Goal: Task Accomplishment & Management: Complete application form

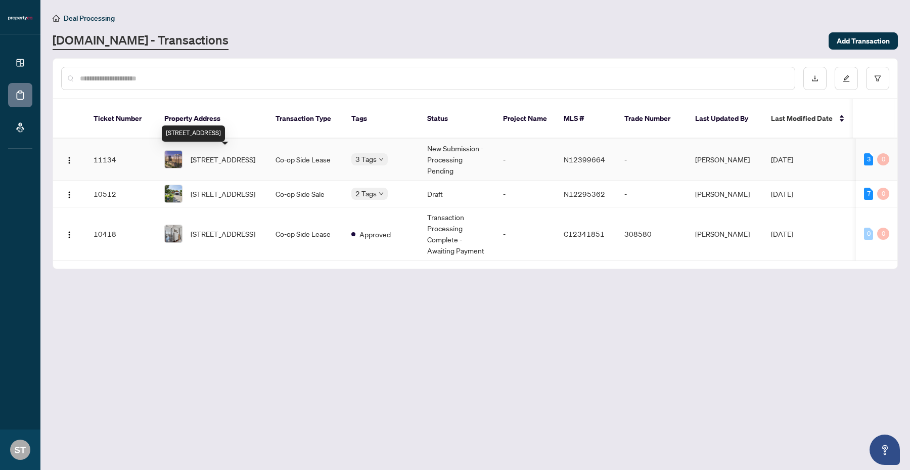
click at [210, 159] on span "[STREET_ADDRESS]" at bounding box center [223, 159] width 65 height 11
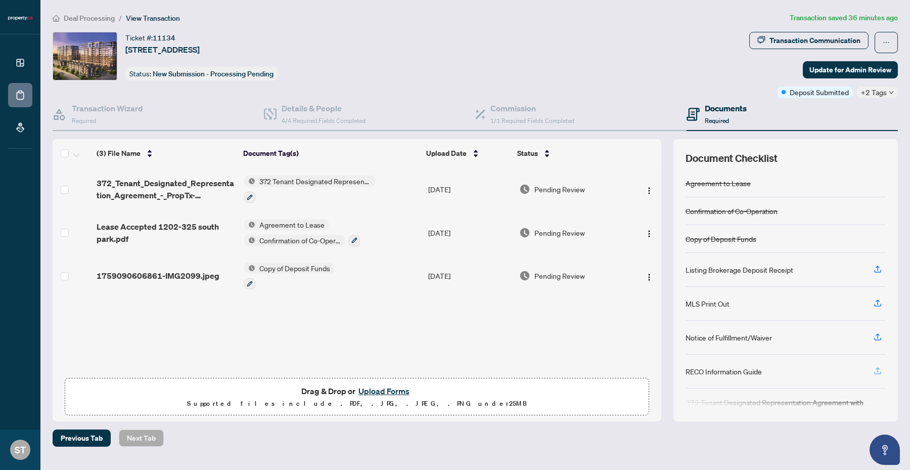
click at [878, 369] on icon "button" at bounding box center [877, 370] width 9 height 9
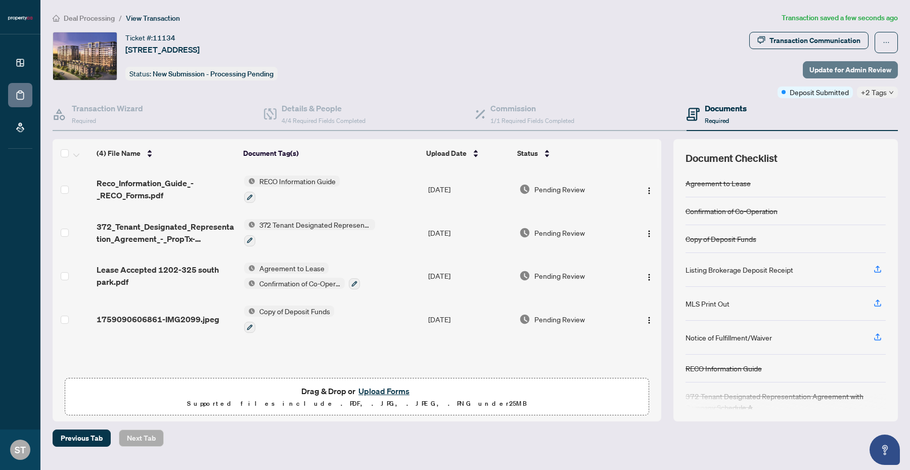
click at [827, 71] on span "Update for Admin Review" at bounding box center [850, 70] width 82 height 16
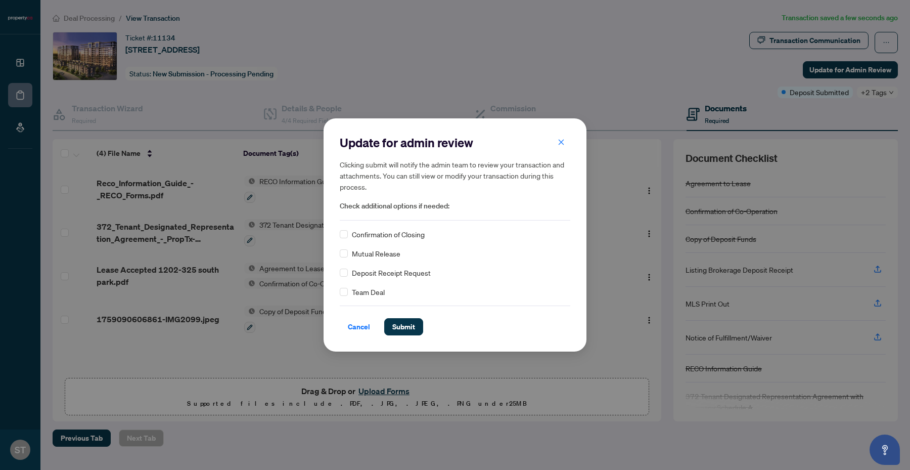
click at [408, 235] on span "Confirmation of Closing" at bounding box center [388, 233] width 73 height 11
click at [392, 329] on span "Submit" at bounding box center [403, 326] width 23 height 16
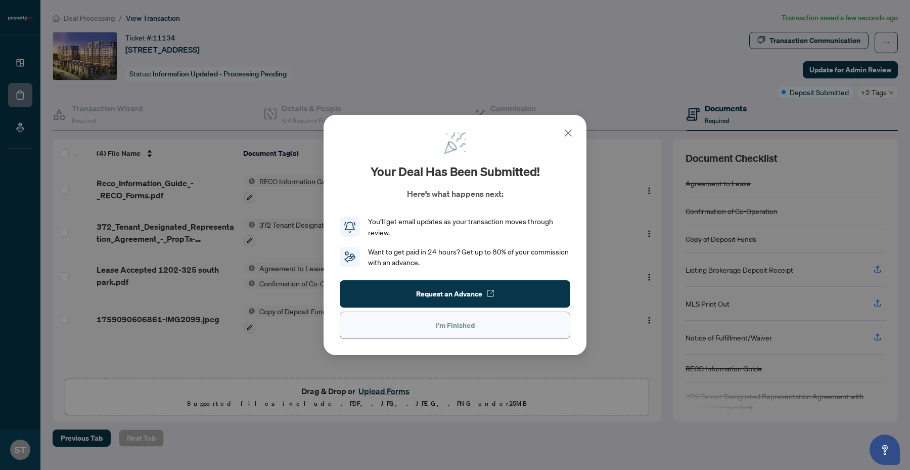
click at [385, 322] on button "I'm Finished" at bounding box center [455, 324] width 230 height 27
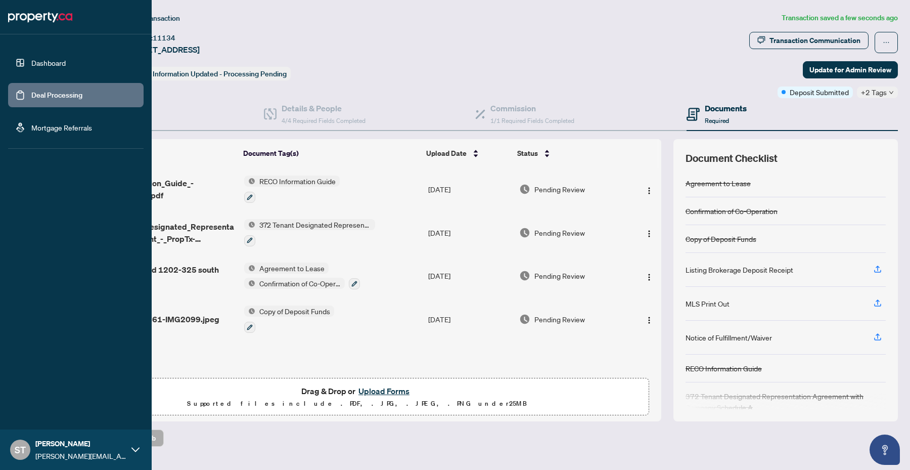
click at [31, 91] on link "Deal Processing" at bounding box center [56, 94] width 51 height 9
